Goal: Find specific page/section: Find specific page/section

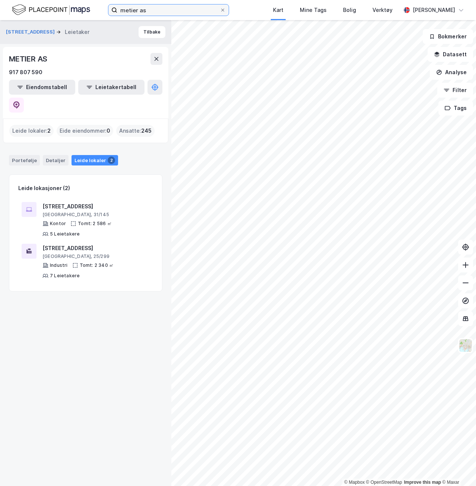
click at [155, 15] on input "metier as" at bounding box center [168, 9] width 102 height 11
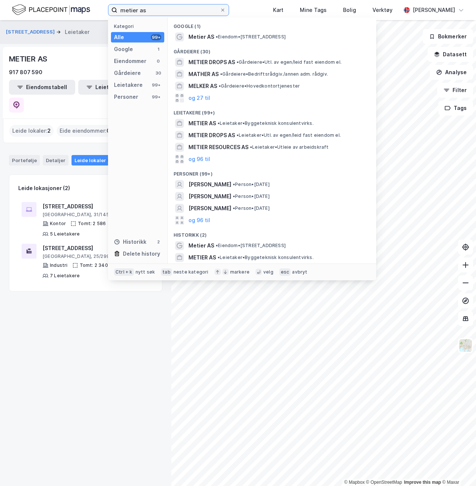
click at [155, 15] on input "metier as" at bounding box center [168, 9] width 102 height 11
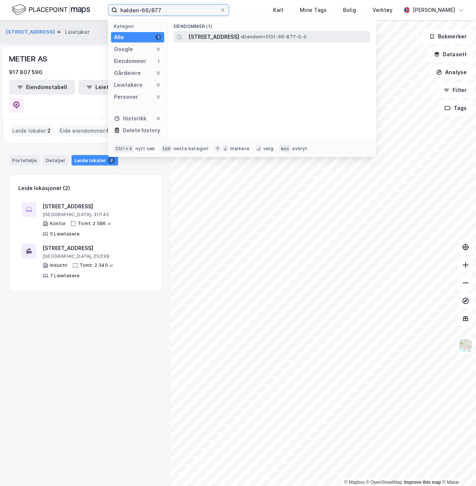
type input "halden-66/877"
click at [239, 37] on span "[STREET_ADDRESS]" at bounding box center [213, 36] width 51 height 9
